Goal: Transaction & Acquisition: Register for event/course

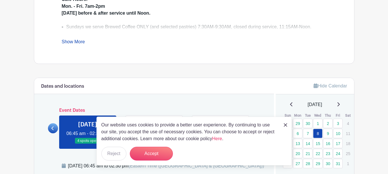
scroll to position [258, 0]
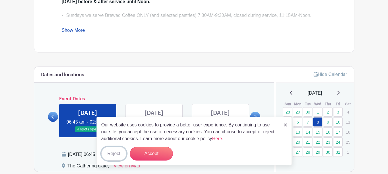
click at [118, 154] on button "Reject" at bounding box center [113, 154] width 25 height 14
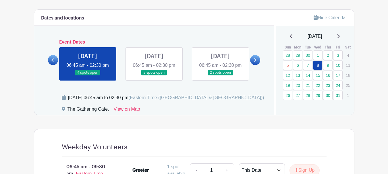
scroll to position [316, 0]
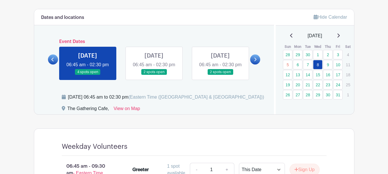
click at [220, 75] on link at bounding box center [220, 75] width 0 height 0
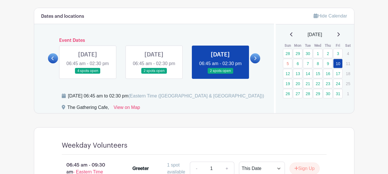
scroll to position [316, 0]
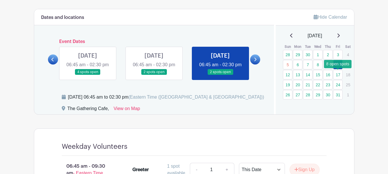
click at [338, 75] on link "17" at bounding box center [337, 74] width 9 height 9
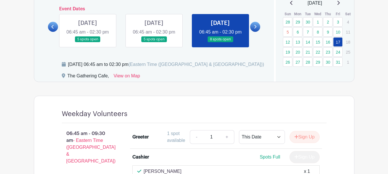
scroll to position [316, 0]
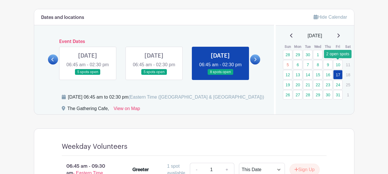
click at [339, 65] on link "10" at bounding box center [337, 64] width 9 height 9
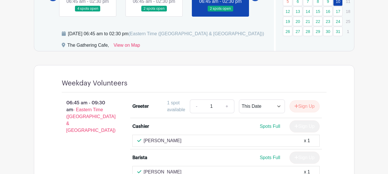
scroll to position [345, 0]
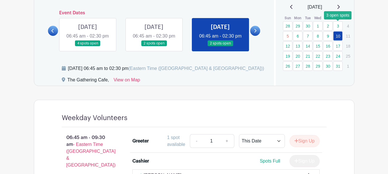
click at [339, 26] on link "3" at bounding box center [337, 25] width 9 height 9
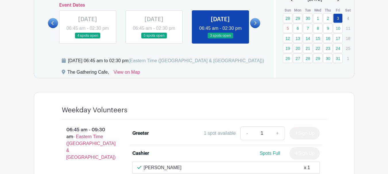
scroll to position [345, 0]
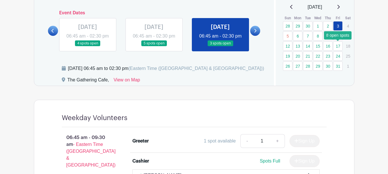
click at [339, 45] on link "17" at bounding box center [337, 45] width 9 height 9
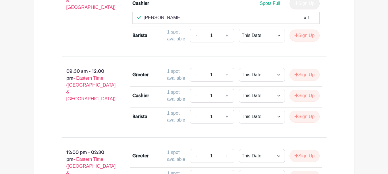
scroll to position [488, 0]
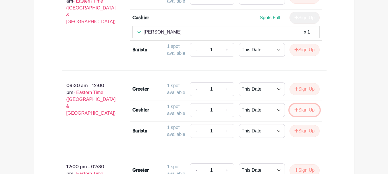
click at [305, 116] on button "Sign Up" at bounding box center [304, 110] width 30 height 12
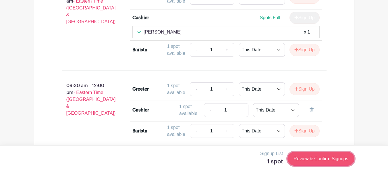
click at [321, 156] on link "Review & Confirm Signups" at bounding box center [320, 159] width 67 height 14
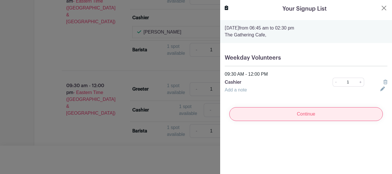
click at [316, 112] on input "Continue" at bounding box center [306, 114] width 154 height 14
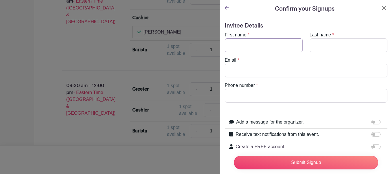
click at [275, 46] on input "First name" at bounding box center [264, 45] width 78 height 14
type input "Deb"
click at [341, 45] on input "Last name" at bounding box center [349, 45] width 78 height 14
type input "Boogaard"
click at [271, 69] on input "Email" at bounding box center [306, 71] width 163 height 14
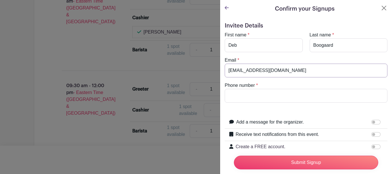
type input "[EMAIL_ADDRESS][DOMAIN_NAME]"
click at [264, 95] on input "Phone number" at bounding box center [306, 96] width 163 height 14
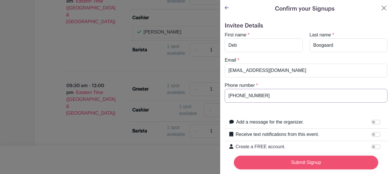
type input "[PHONE_NUMBER]"
click at [312, 159] on input "Submit Signup" at bounding box center [306, 163] width 144 height 14
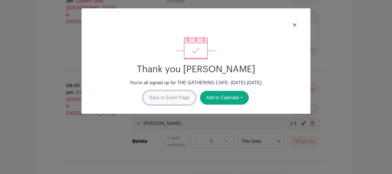
click at [167, 96] on link "Back to Event Page" at bounding box center [169, 98] width 53 height 14
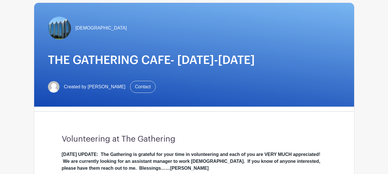
scroll to position [0, 0]
